Goal: Navigation & Orientation: Find specific page/section

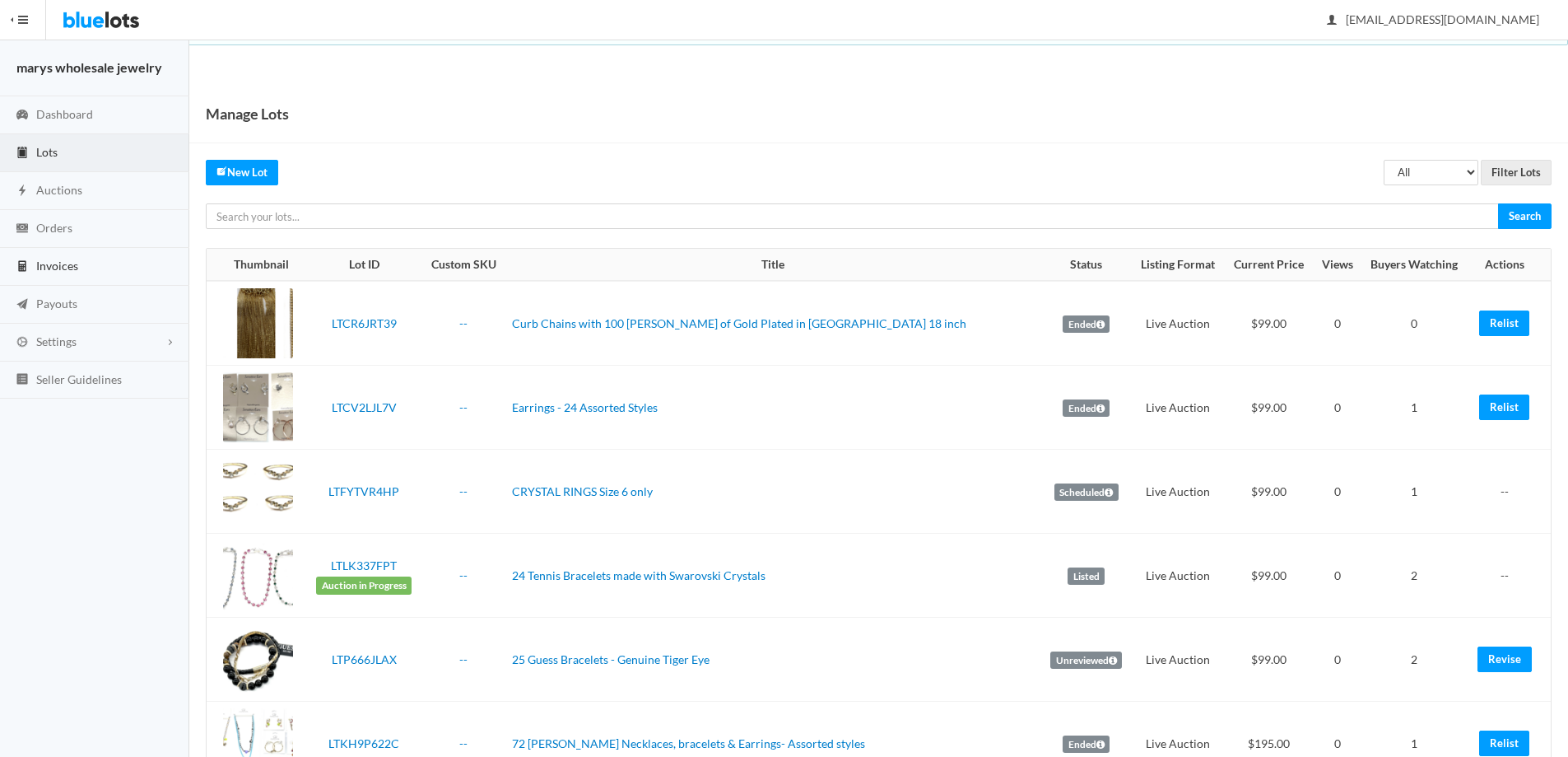
click at [61, 270] on span "Invoices" at bounding box center [57, 266] width 42 height 14
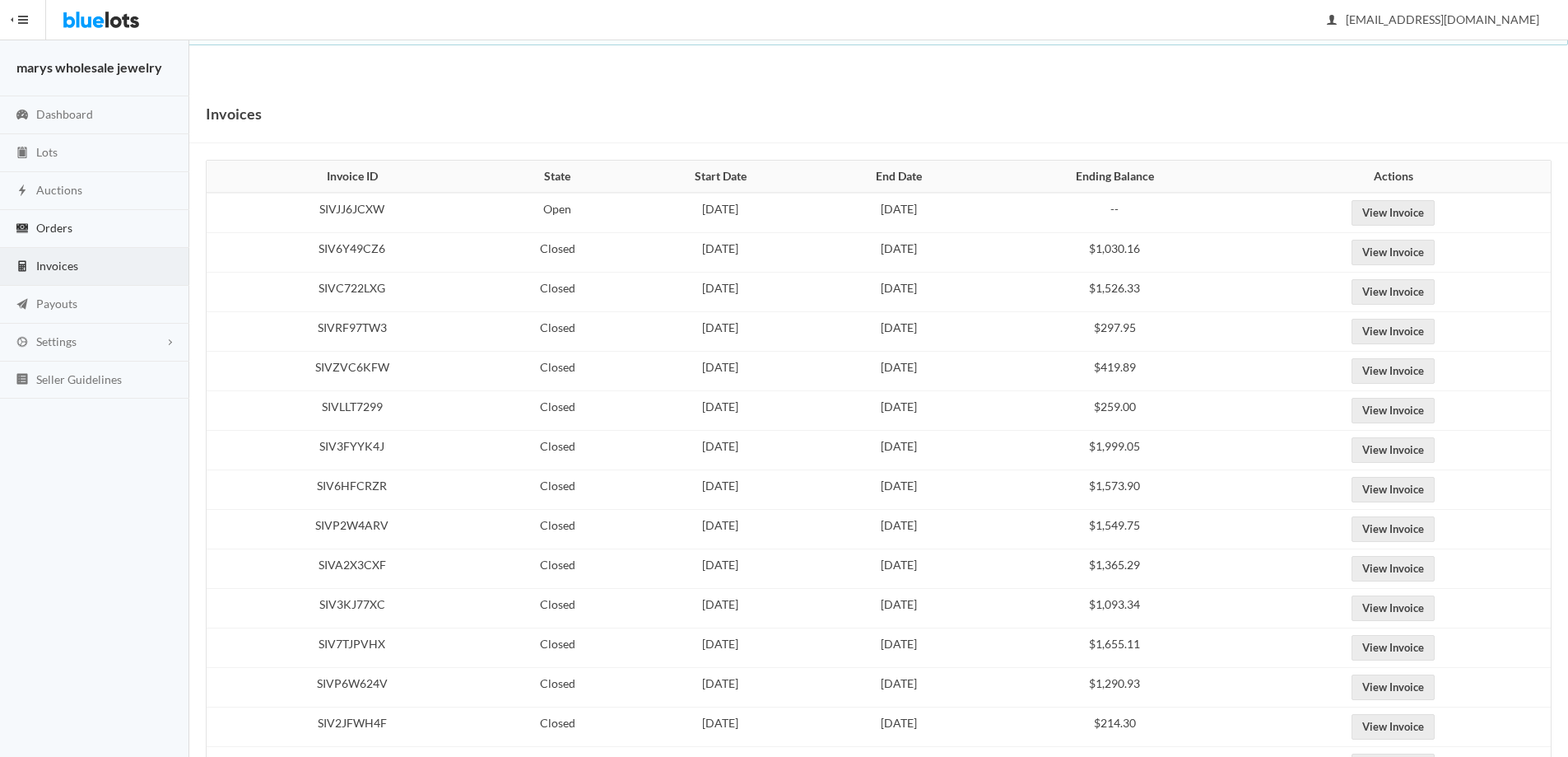
click at [57, 228] on span "Orders" at bounding box center [54, 228] width 36 height 14
